Goal: Task Accomplishment & Management: Manage account settings

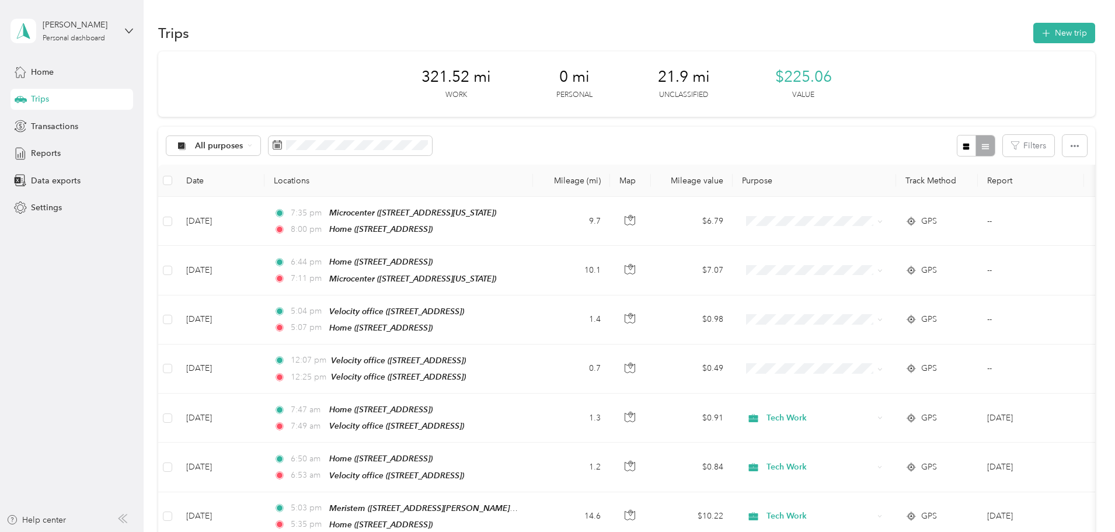
click at [53, 106] on div "Trips" at bounding box center [72, 99] width 123 height 21
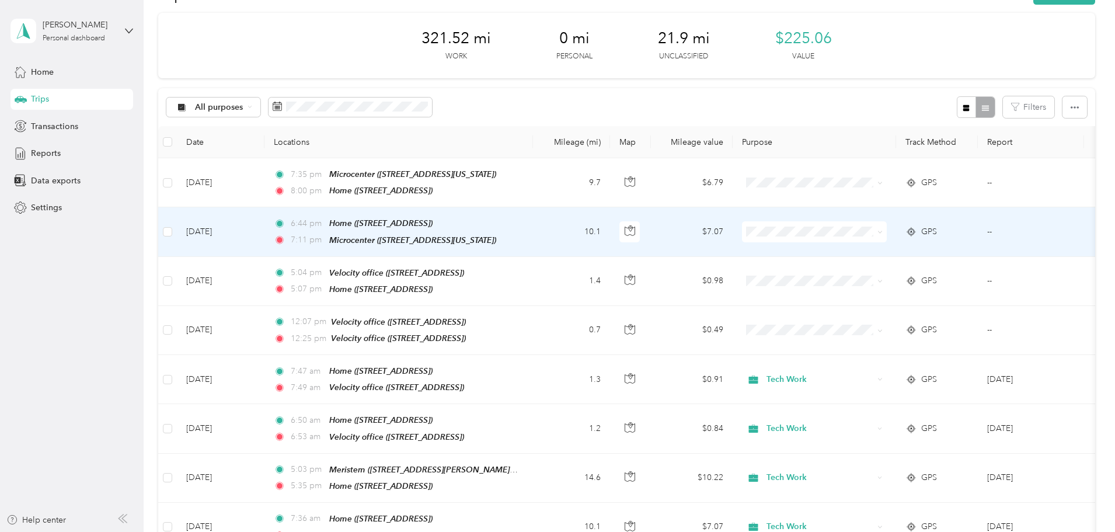
scroll to position [58, 0]
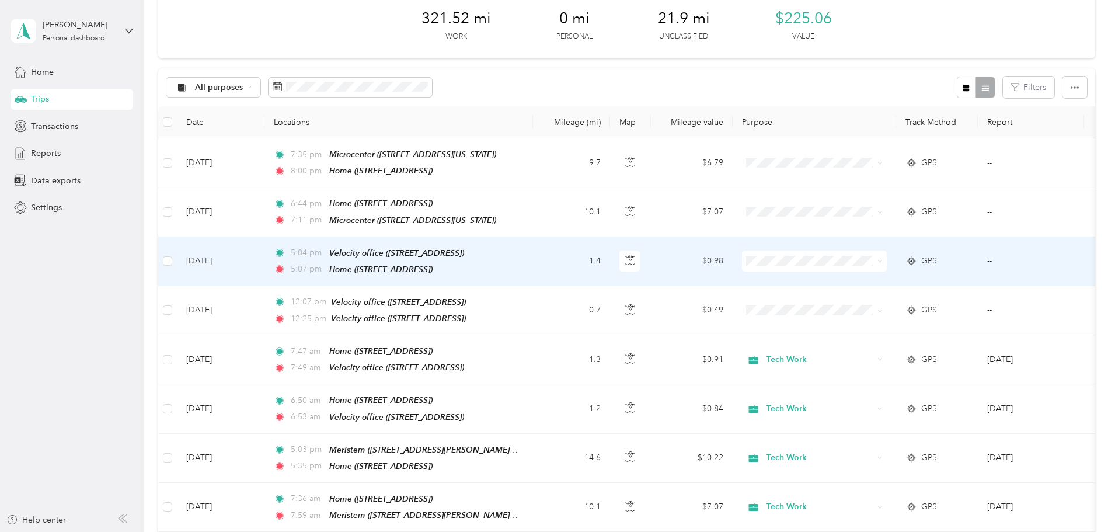
click at [855, 279] on span "Tech Work" at bounding box center [903, 280] width 108 height 12
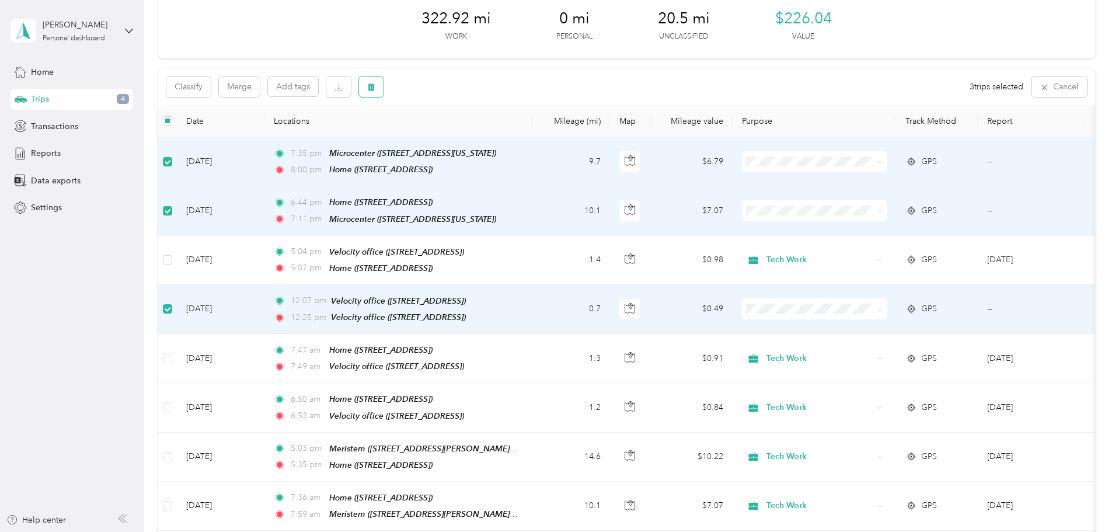
click at [383, 81] on button "button" at bounding box center [371, 86] width 25 height 20
click at [532, 135] on button "Yes" at bounding box center [536, 135] width 23 height 19
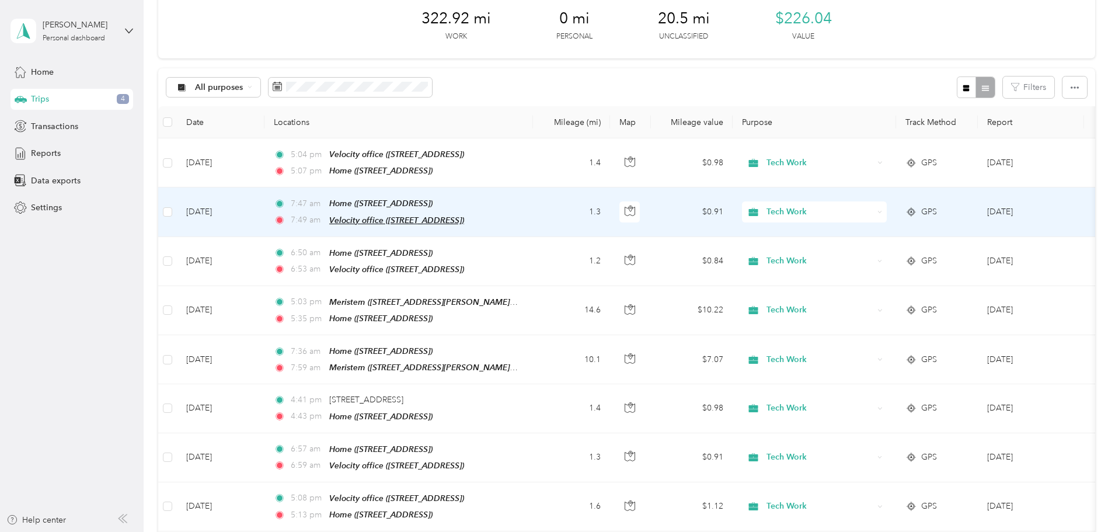
scroll to position [0, 0]
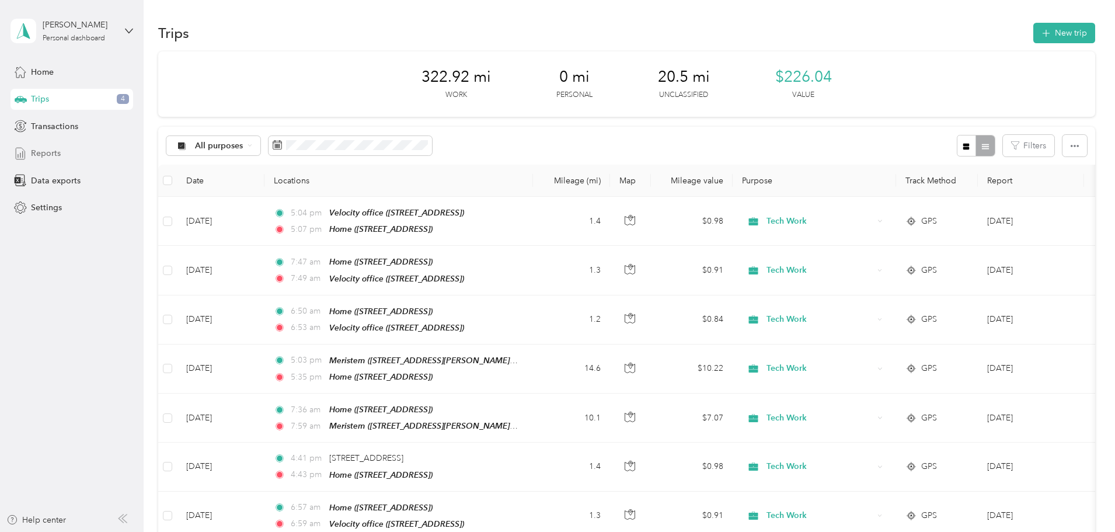
click at [51, 149] on span "Reports" at bounding box center [46, 153] width 30 height 12
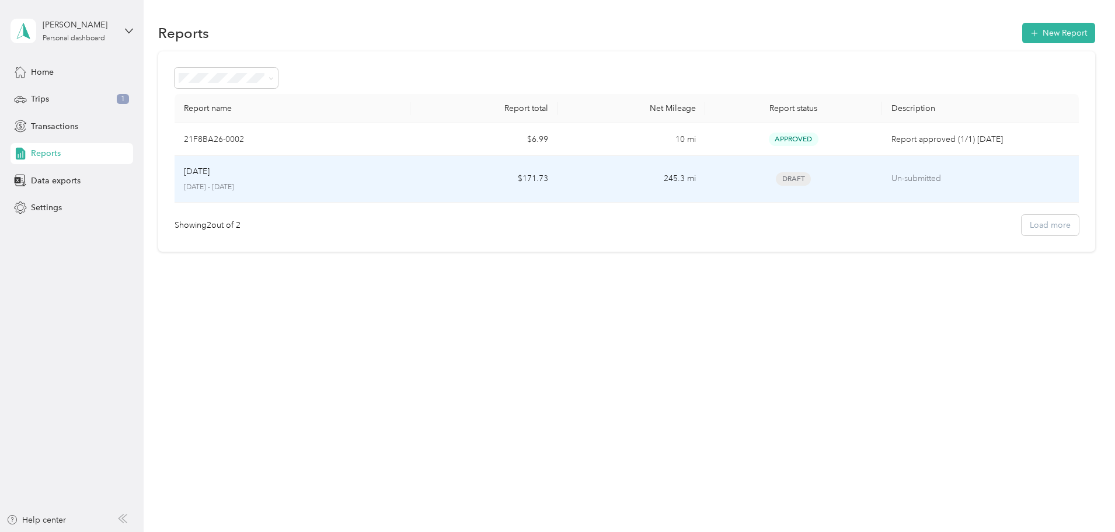
click at [401, 187] on p "[DATE] - [DATE]" at bounding box center [292, 187] width 217 height 11
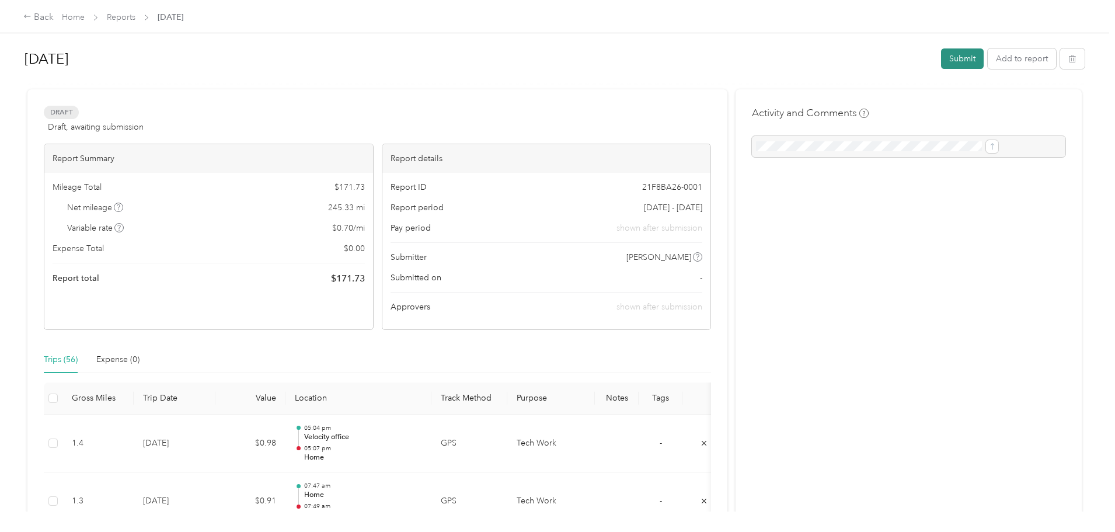
click at [941, 54] on button "Submit" at bounding box center [962, 58] width 43 height 20
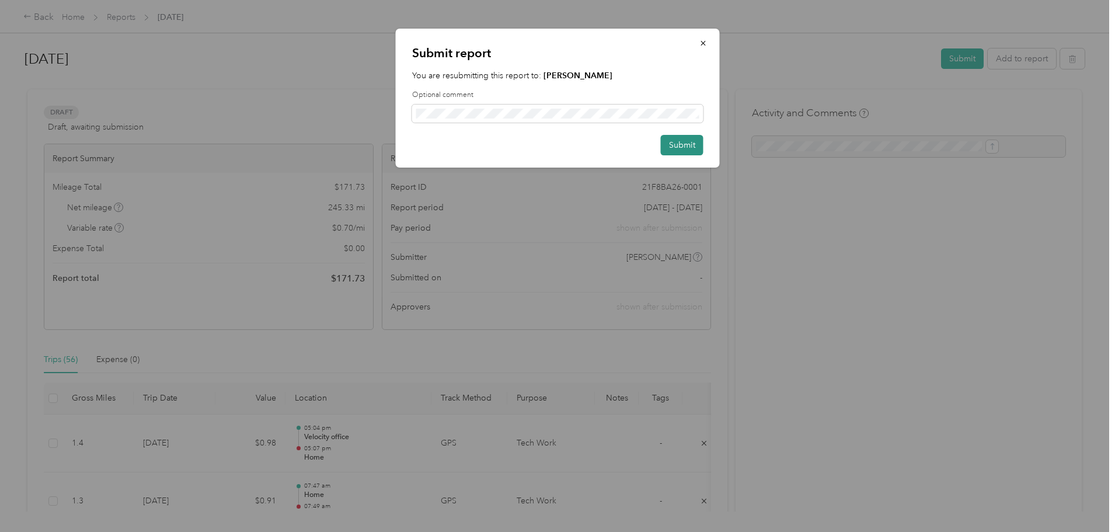
click at [692, 145] on button "Submit" at bounding box center [682, 145] width 43 height 20
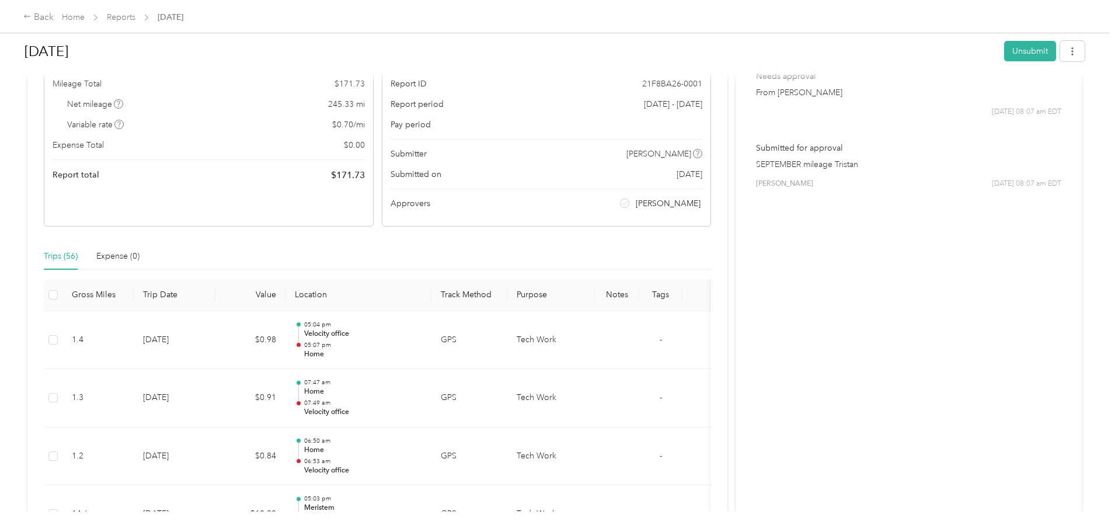
scroll to position [233, 0]
